Goal: Task Accomplishment & Management: Manage account settings

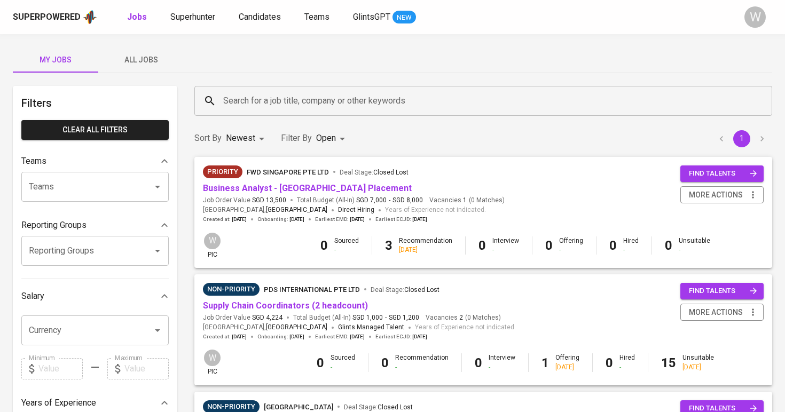
click at [203, 24] on div "Superpowered Jobs Superhunter Candidates Teams GlintsGPT NEW" at bounding box center [375, 17] width 725 height 16
click at [239, 12] on span "Candidates" at bounding box center [260, 17] width 42 height 10
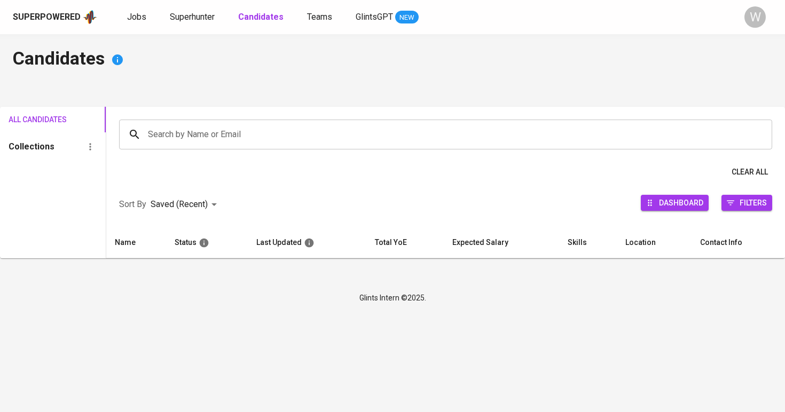
click at [245, 138] on input "Search by Name or Email" at bounding box center [448, 134] width 606 height 20
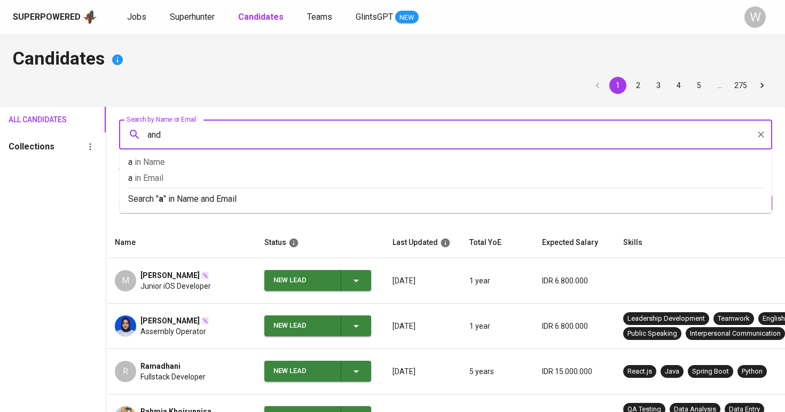
type input "andi"
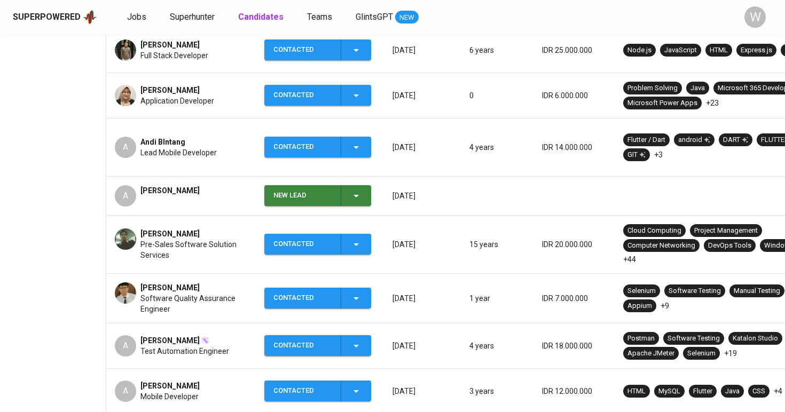
scroll to position [351, 0]
click at [218, 243] on span "Pre-Sales Software Solution Services" at bounding box center [193, 249] width 107 height 21
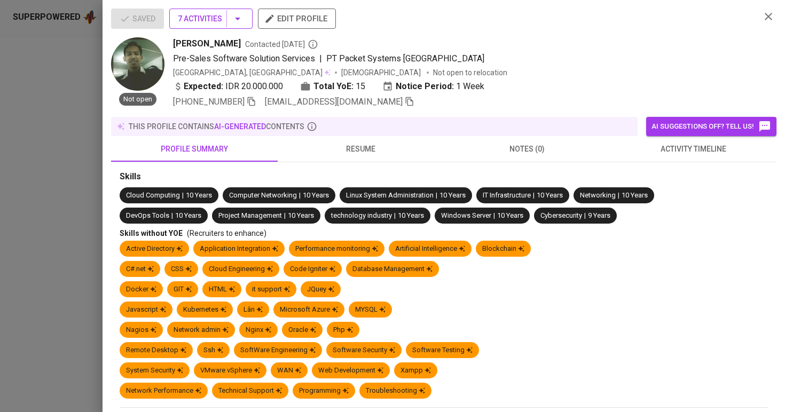
click at [207, 16] on span "7 Activities" at bounding box center [211, 18] width 66 height 13
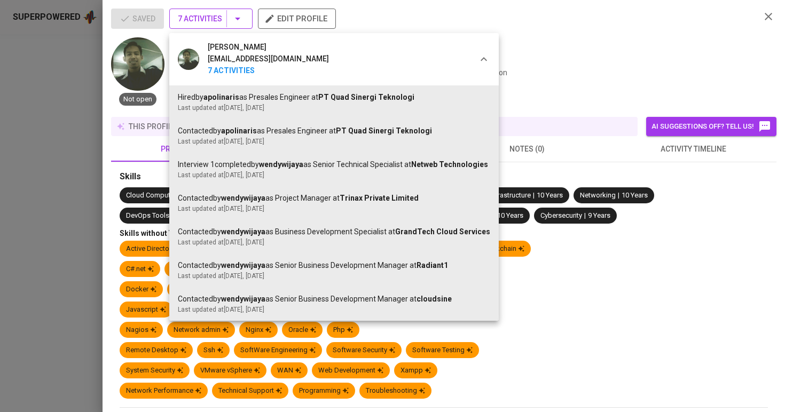
click at [207, 16] on div at bounding box center [392, 206] width 785 height 412
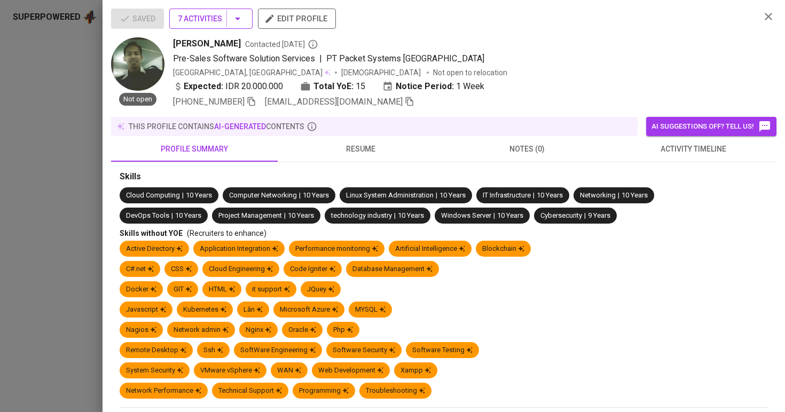
click at [207, 16] on span "7 Activities" at bounding box center [211, 18] width 66 height 13
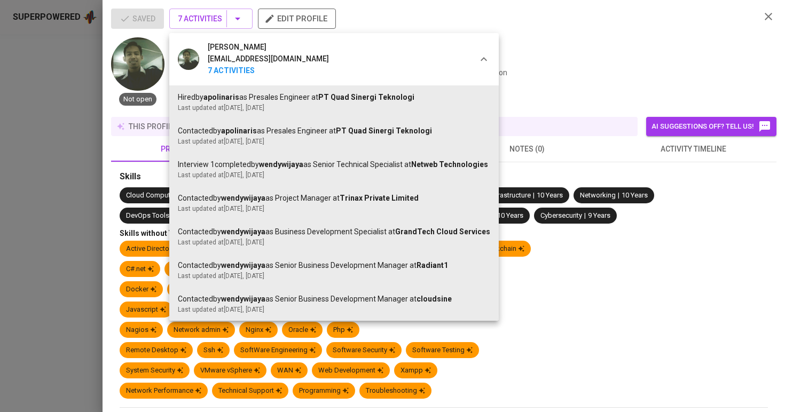
click at [562, 97] on div at bounding box center [392, 206] width 785 height 412
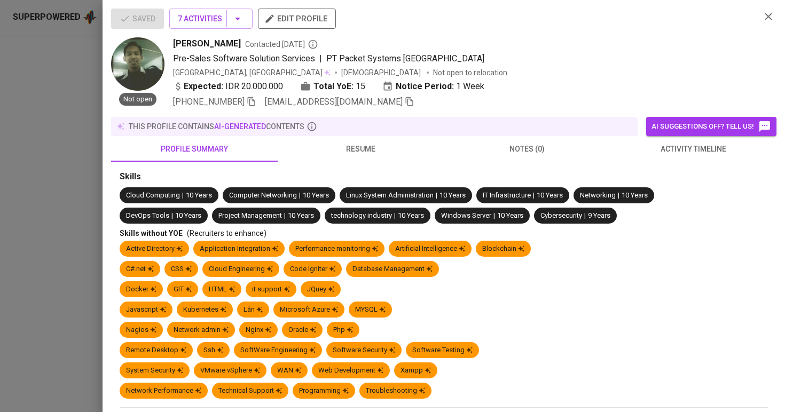
click at [656, 154] on span "activity timeline" at bounding box center [694, 149] width 154 height 13
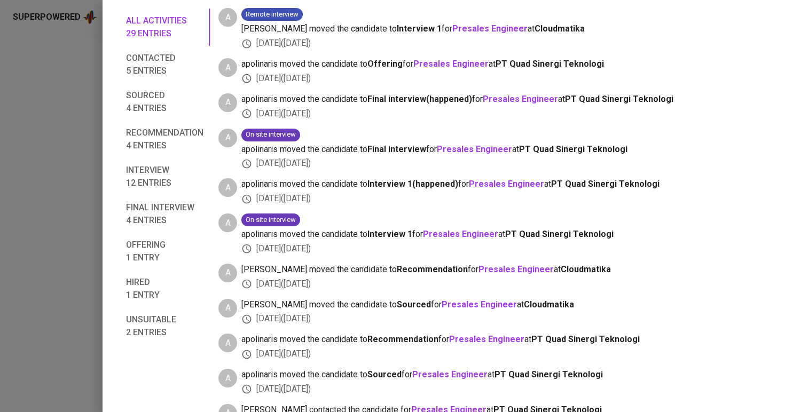
scroll to position [0, 0]
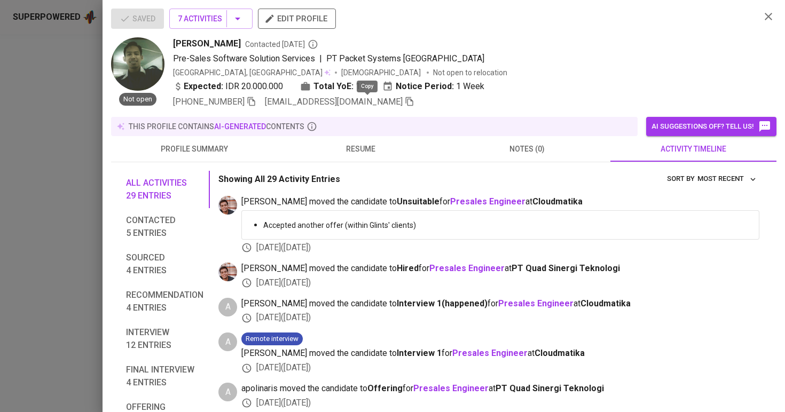
click at [406, 105] on icon "button" at bounding box center [409, 101] width 7 height 9
click at [365, 138] on button "resume" at bounding box center [361, 149] width 167 height 26
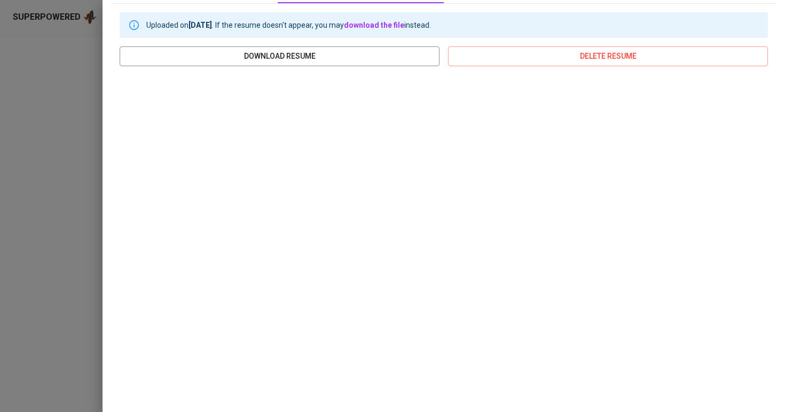
scroll to position [158, 0]
click at [83, 111] on div at bounding box center [392, 206] width 785 height 412
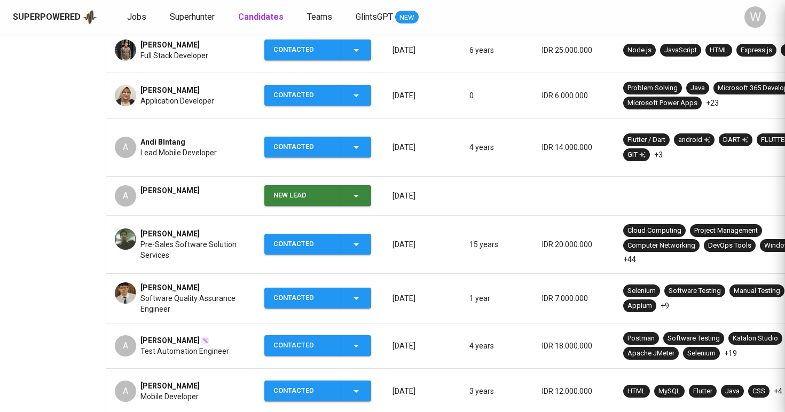
scroll to position [0, 0]
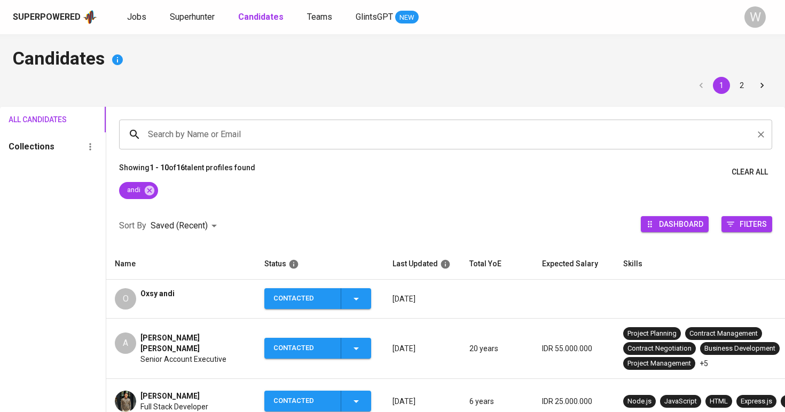
click at [218, 145] on input "Search by Name or Email" at bounding box center [448, 134] width 606 height 20
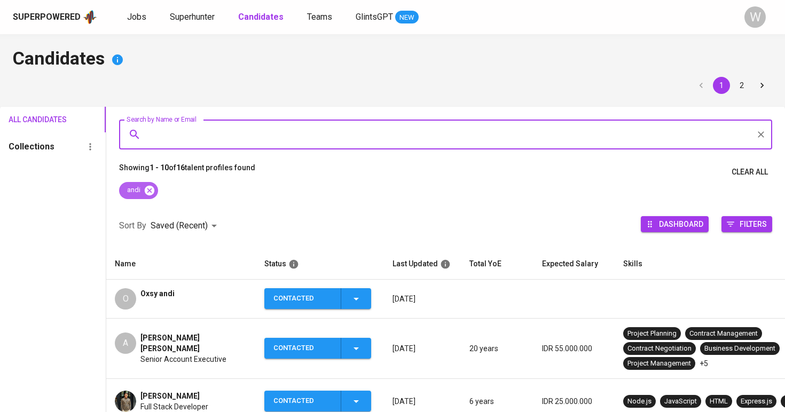
click at [151, 191] on icon at bounding box center [150, 191] width 12 height 12
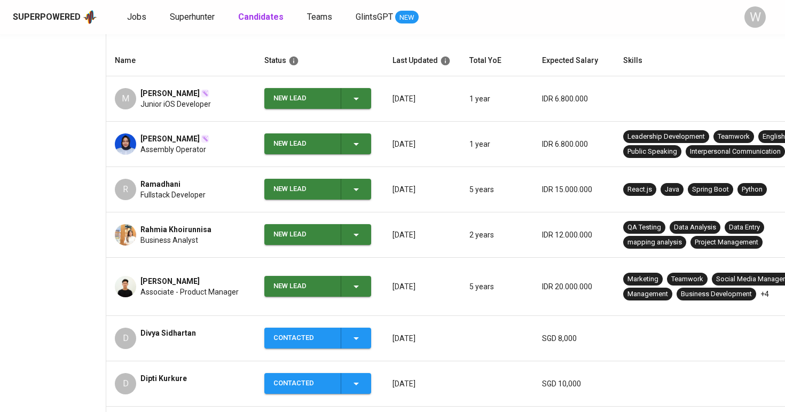
scroll to position [193, 0]
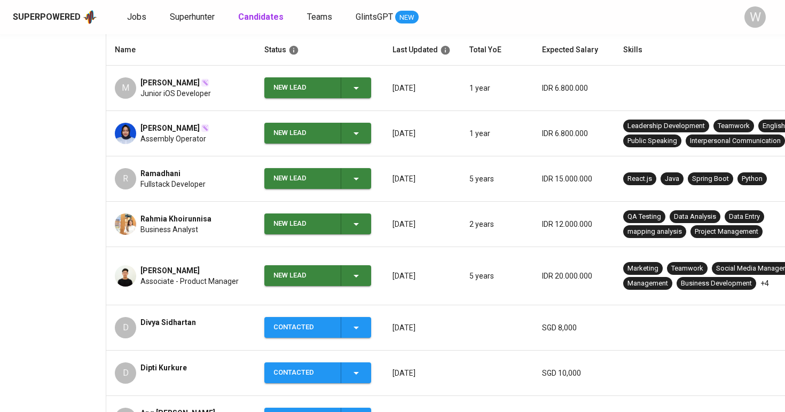
click at [336, 279] on div "New Lead" at bounding box center [317, 275] width 89 height 21
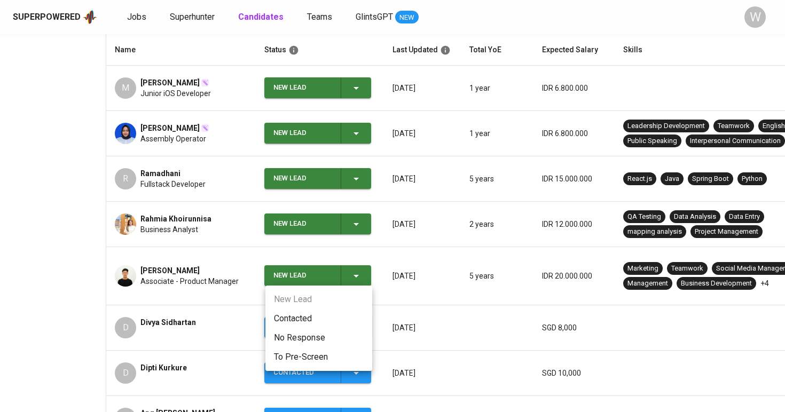
click at [316, 314] on li "Contacted" at bounding box center [318, 318] width 107 height 19
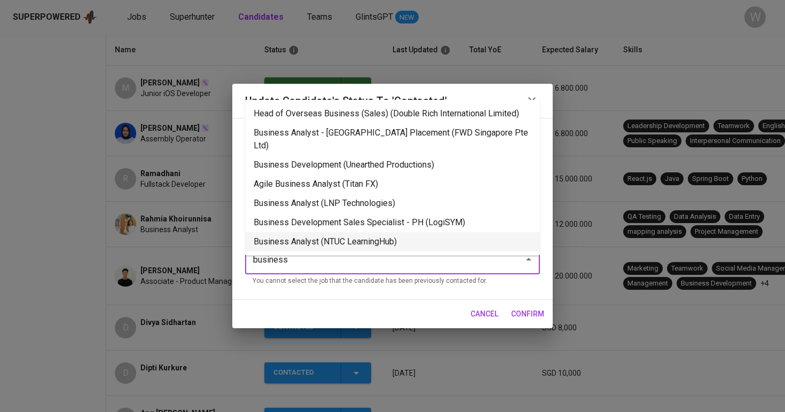
click at [370, 232] on li "Business Analyst (NTUC LearningHub)" at bounding box center [392, 241] width 295 height 19
type input "business"
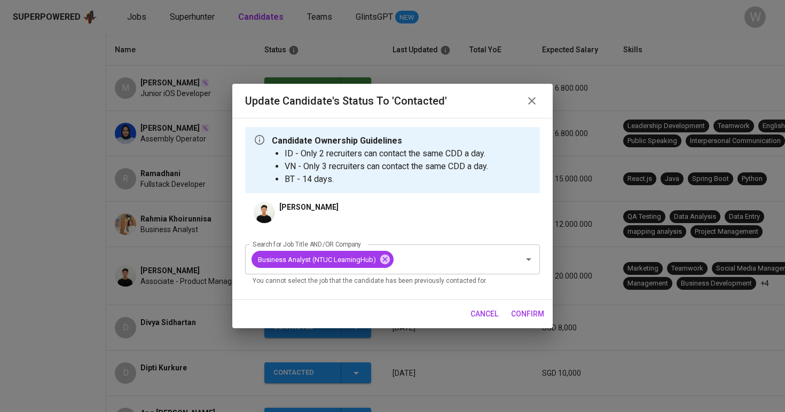
click at [513, 306] on button "confirm" at bounding box center [528, 314] width 42 height 20
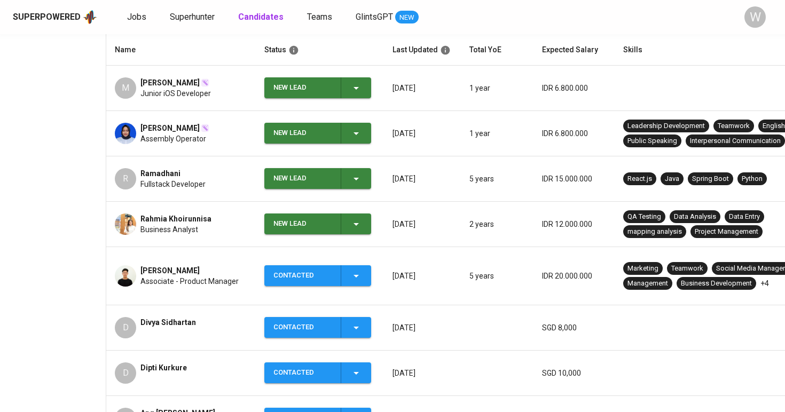
click at [345, 233] on div "New Lead" at bounding box center [317, 224] width 89 height 21
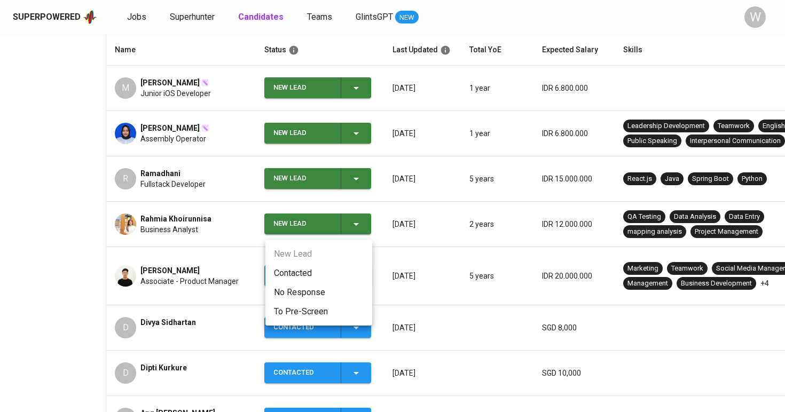
click at [312, 279] on li "Contacted" at bounding box center [318, 273] width 107 height 19
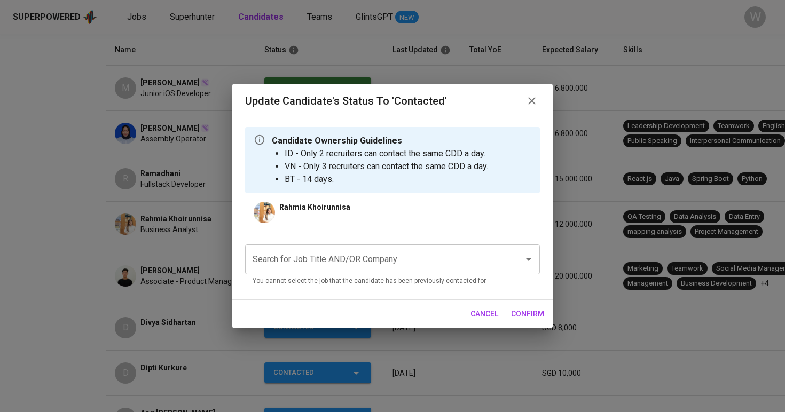
click at [313, 240] on div "Search for Job Title AND/OR Company Search for Job Title AND/OR Company You can…" at bounding box center [392, 263] width 295 height 55
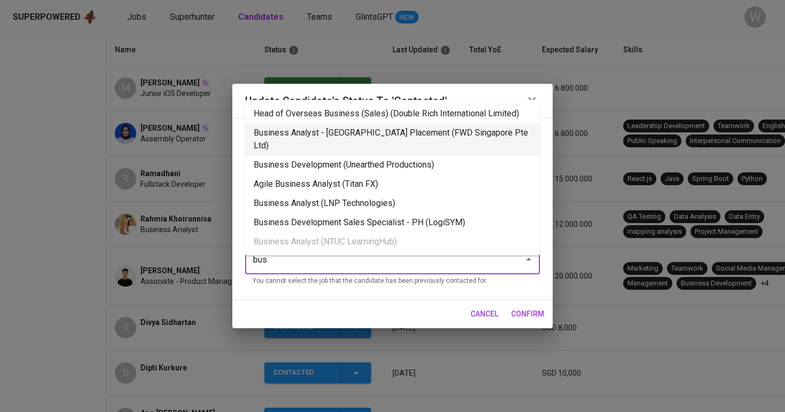
click at [412, 142] on li "Business Analyst - [GEOGRAPHIC_DATA] Placement (FWD Singapore Pte Ltd)" at bounding box center [392, 139] width 295 height 32
type input "bus"
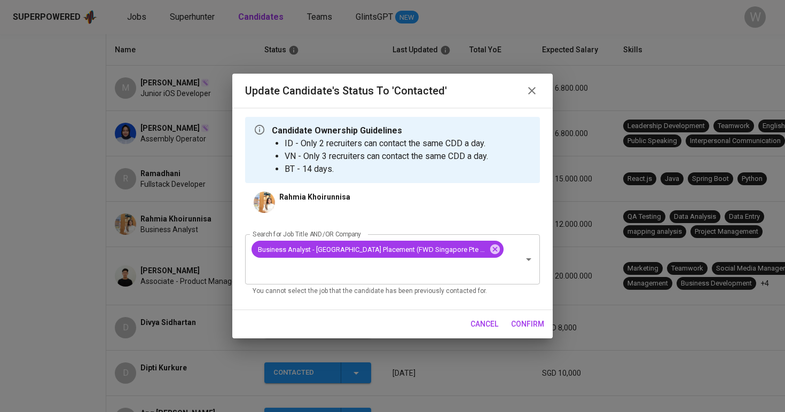
click at [541, 323] on button "confirm" at bounding box center [528, 324] width 42 height 20
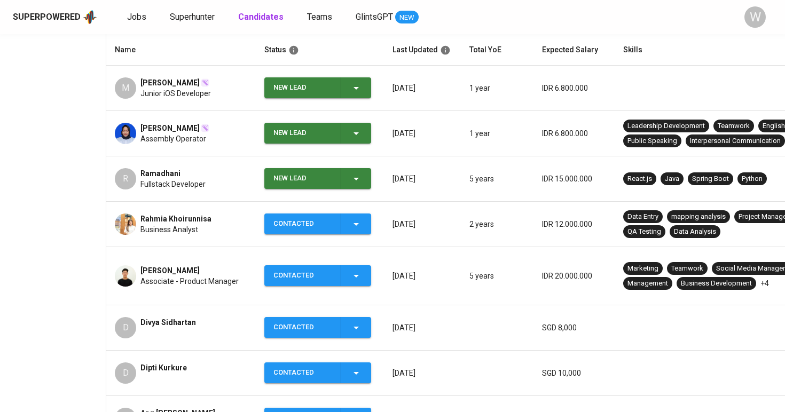
click at [354, 178] on icon "button" at bounding box center [356, 178] width 13 height 13
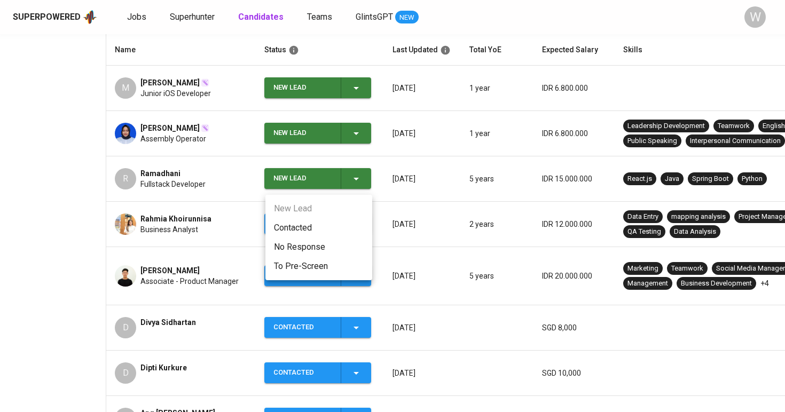
click at [325, 225] on li "Contacted" at bounding box center [318, 227] width 107 height 19
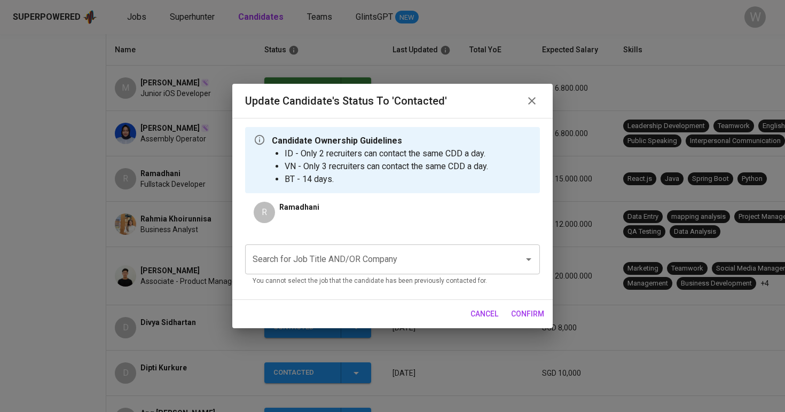
click at [304, 256] on input "Search for Job Title AND/OR Company" at bounding box center [377, 259] width 255 height 20
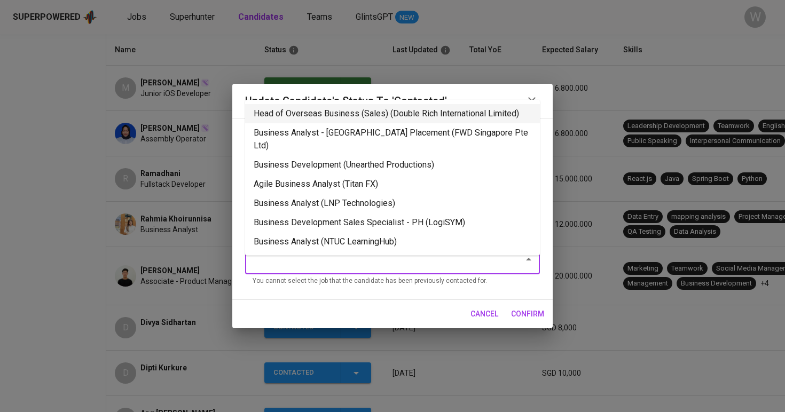
click at [328, 122] on li "Head of Overseas Business (Sales) (Double Rich International Limited)" at bounding box center [392, 113] width 295 height 19
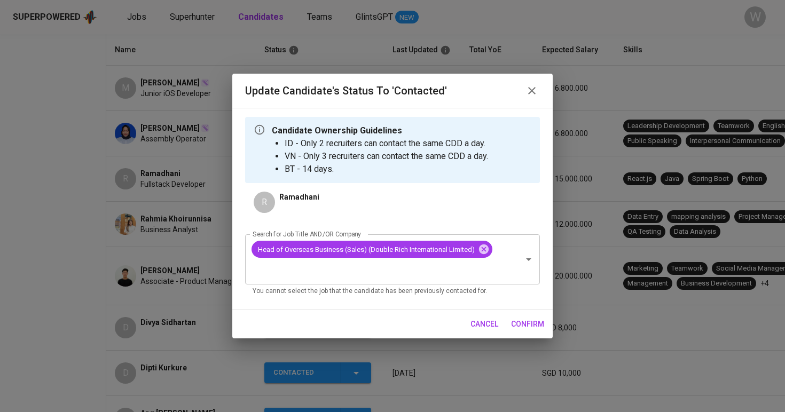
click at [518, 327] on span "confirm" at bounding box center [527, 324] width 33 height 13
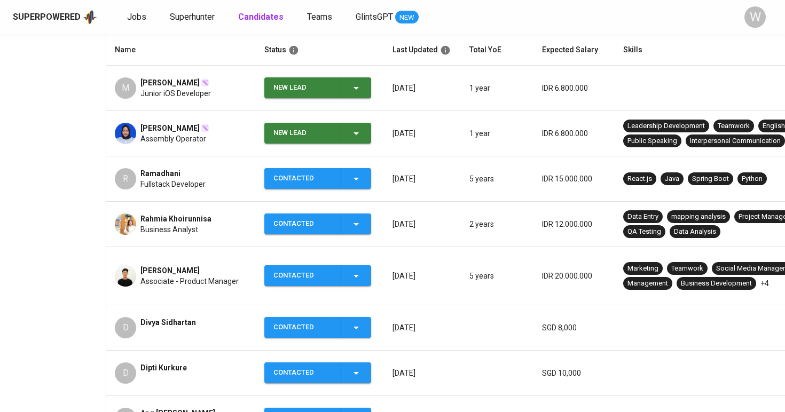
click at [329, 139] on div "New Lead" at bounding box center [302, 133] width 59 height 21
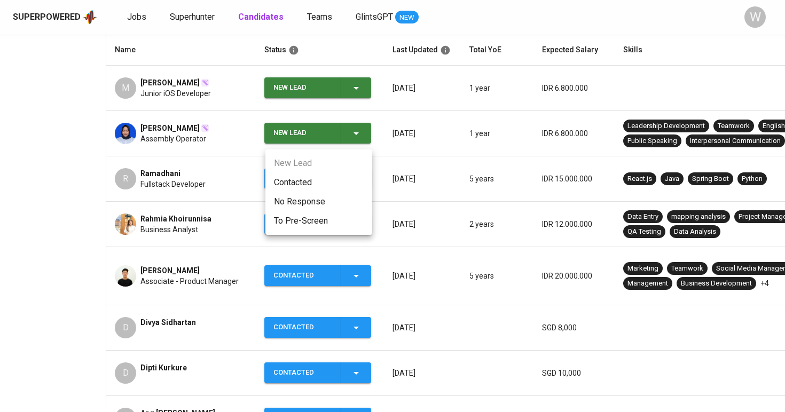
click at [302, 181] on li "Contacted" at bounding box center [318, 182] width 107 height 19
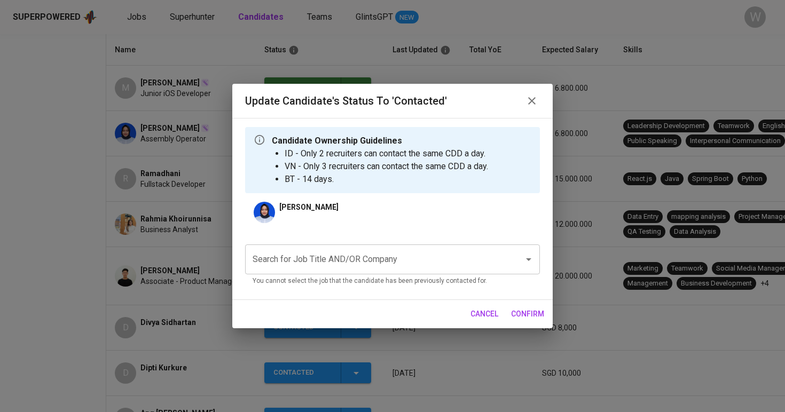
click at [296, 269] on input "Search for Job Title AND/OR Company" at bounding box center [377, 259] width 255 height 20
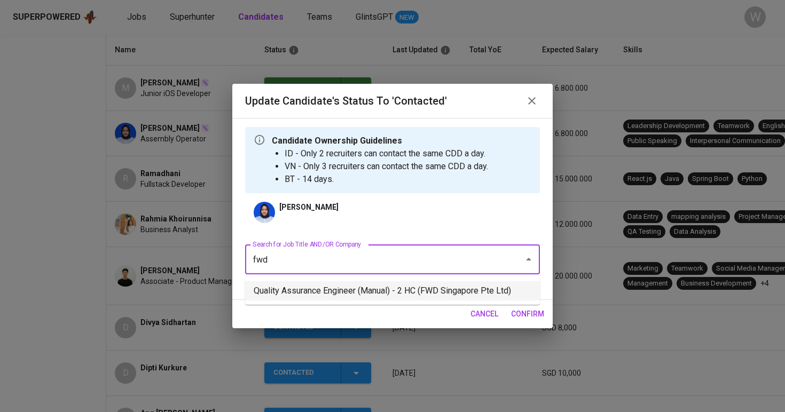
click at [319, 292] on li "Quality Assurance Engineer (Manual) - 2 HC (FWD Singapore Pte Ltd)" at bounding box center [392, 290] width 295 height 19
type input "fwd"
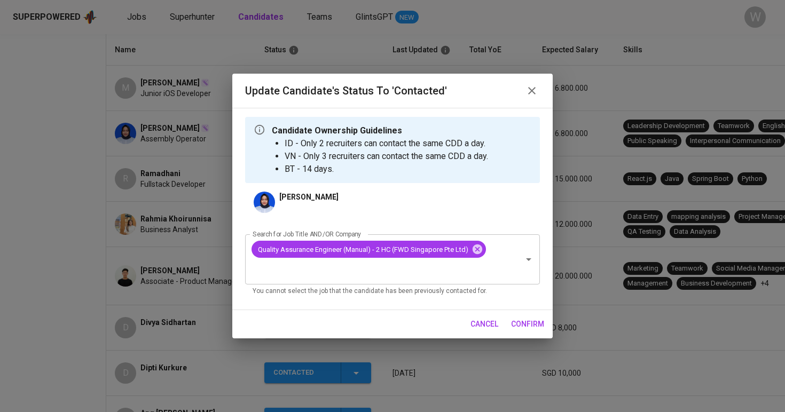
click at [521, 325] on span "confirm" at bounding box center [527, 324] width 33 height 13
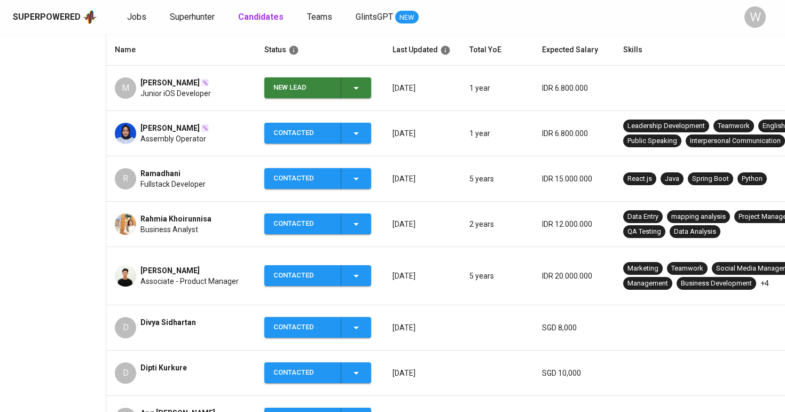
click at [291, 88] on div "New Lead" at bounding box center [302, 87] width 59 height 21
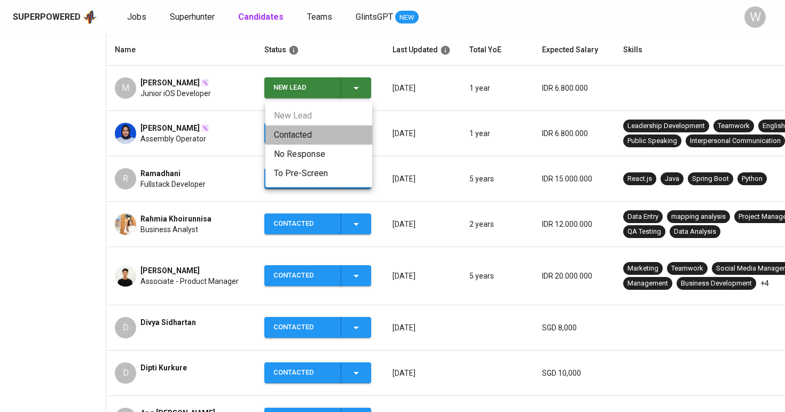
click at [286, 128] on li "Contacted" at bounding box center [318, 134] width 107 height 19
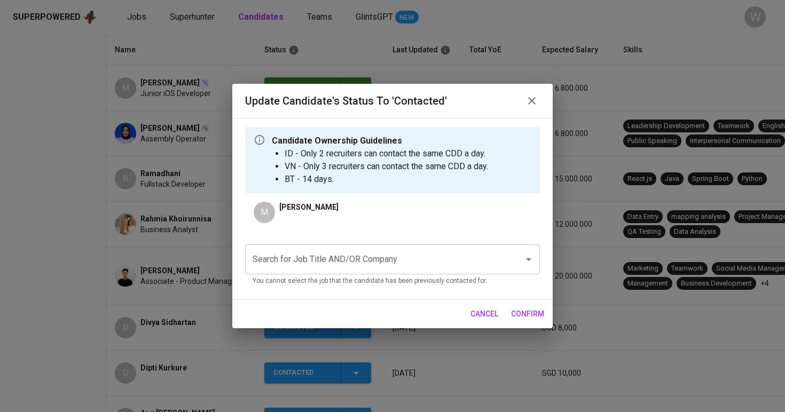
click at [308, 269] on input "Search for Job Title AND/OR Company" at bounding box center [377, 259] width 255 height 20
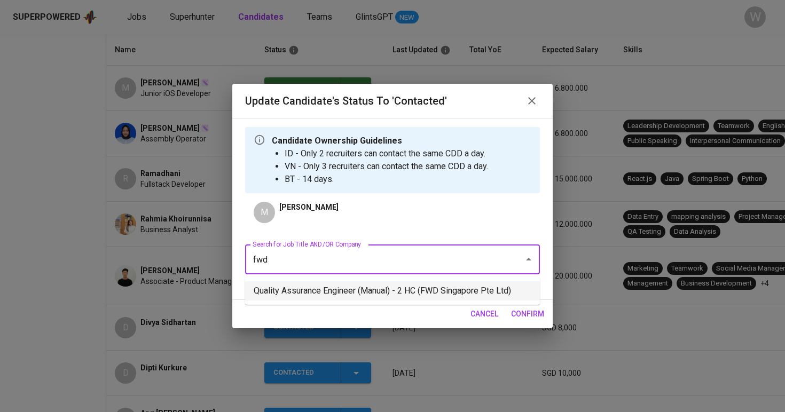
click at [320, 298] on li "Quality Assurance Engineer (Manual) - 2 HC (FWD Singapore Pte Ltd)" at bounding box center [392, 290] width 295 height 19
type input "fwd"
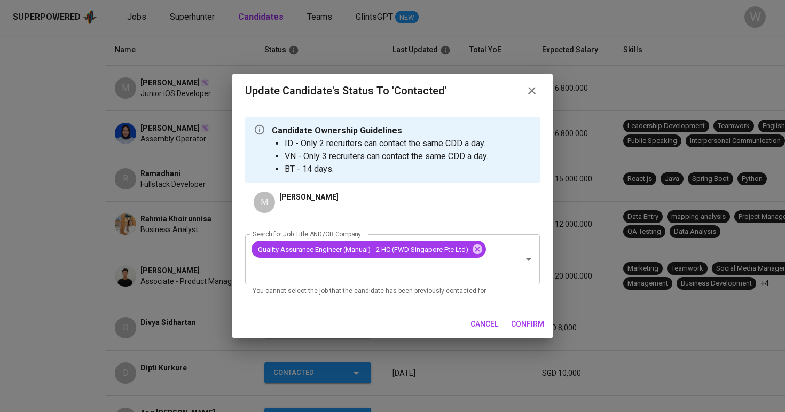
click at [516, 329] on span "confirm" at bounding box center [527, 324] width 33 height 13
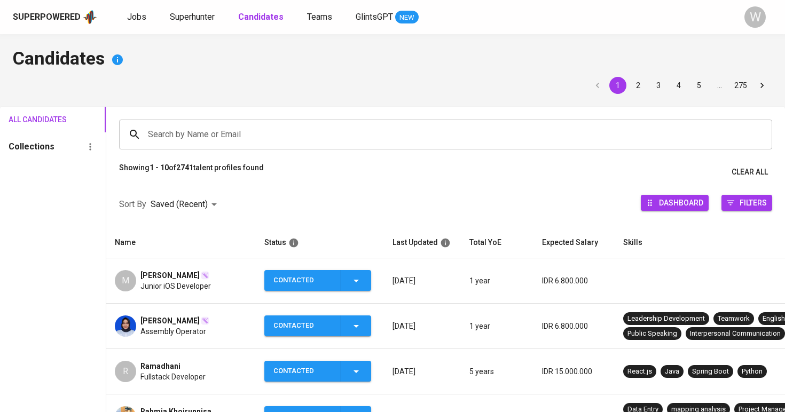
scroll to position [193, 0]
